Goal: Task Accomplishment & Management: Use online tool/utility

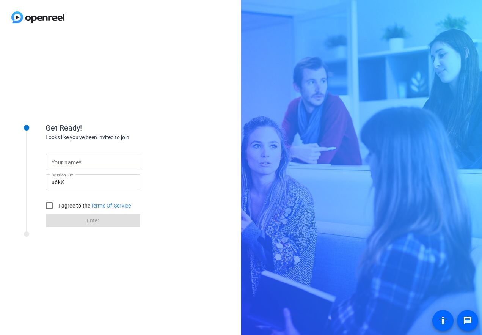
click at [76, 162] on mat-label "Your name" at bounding box center [65, 162] width 27 height 6
click at [76, 162] on input "Your name" at bounding box center [93, 161] width 83 height 9
type input "[PERSON_NAME]"
click at [49, 205] on input "I agree to the Terms Of Service" at bounding box center [49, 205] width 15 height 15
checkbox input "true"
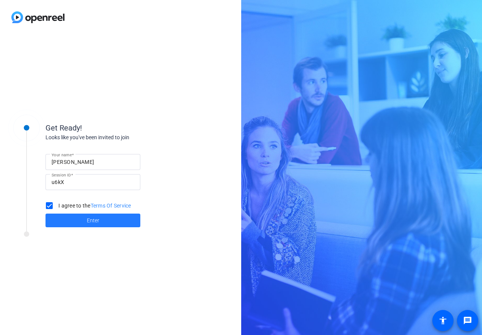
click at [90, 220] on span "Enter" at bounding box center [93, 221] width 13 height 8
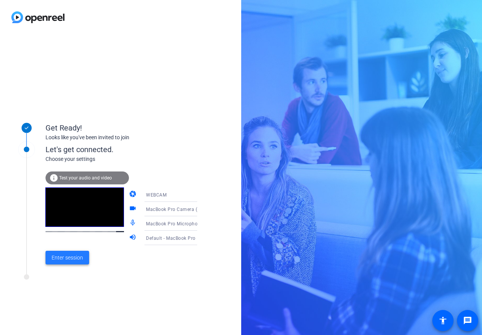
click at [66, 256] on span "Enter session" at bounding box center [67, 258] width 31 height 8
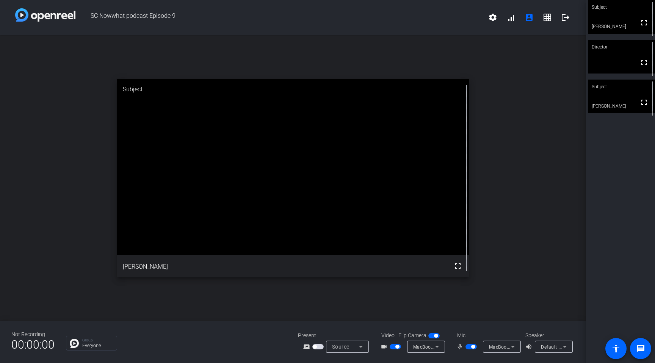
click at [435, 334] on span "button" at bounding box center [436, 336] width 4 height 4
click at [395, 334] on span "button" at bounding box center [395, 346] width 11 height 5
click at [473, 334] on span "button" at bounding box center [473, 347] width 4 height 4
